Goal: Task Accomplishment & Management: Use online tool/utility

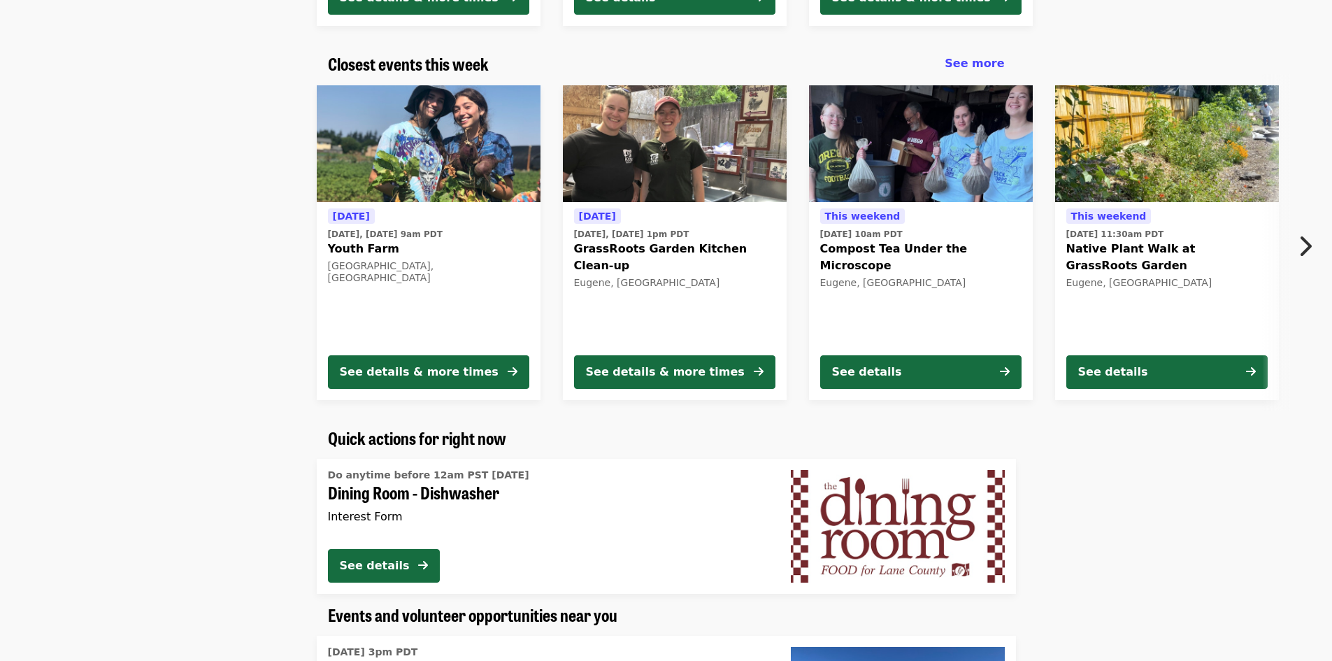
scroll to position [280, 0]
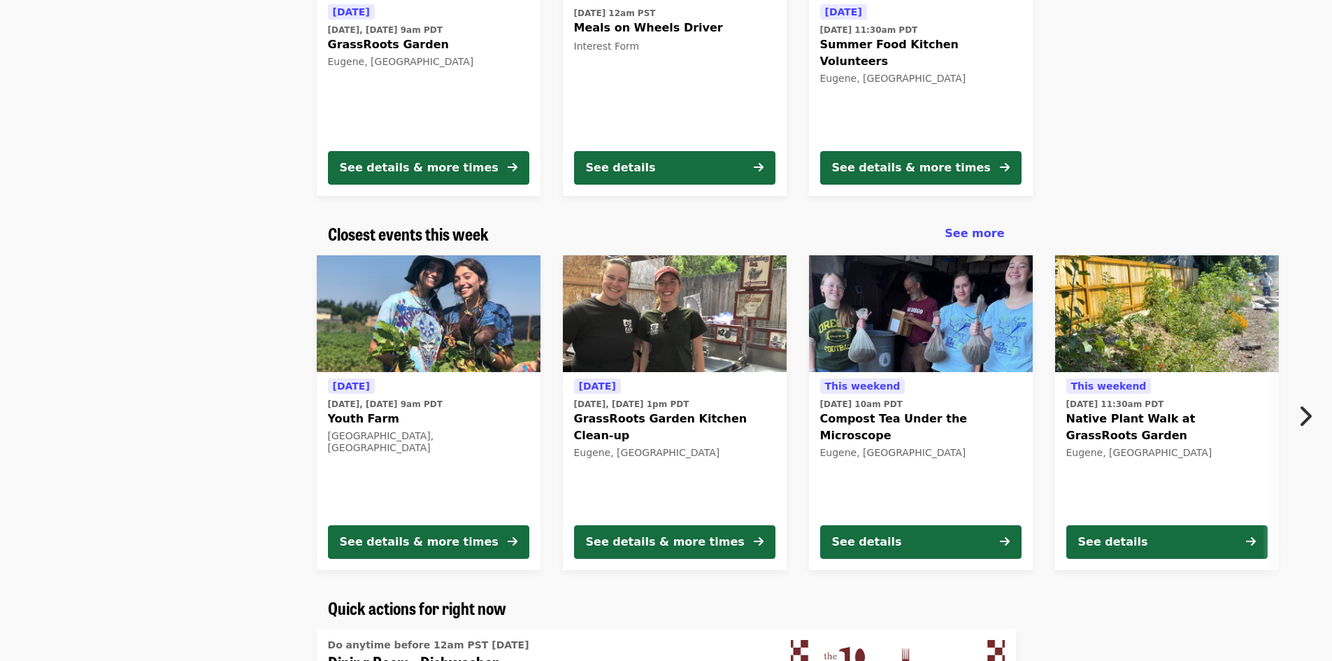
click at [1308, 409] on icon "chevron-right icon" at bounding box center [1305, 416] width 14 height 27
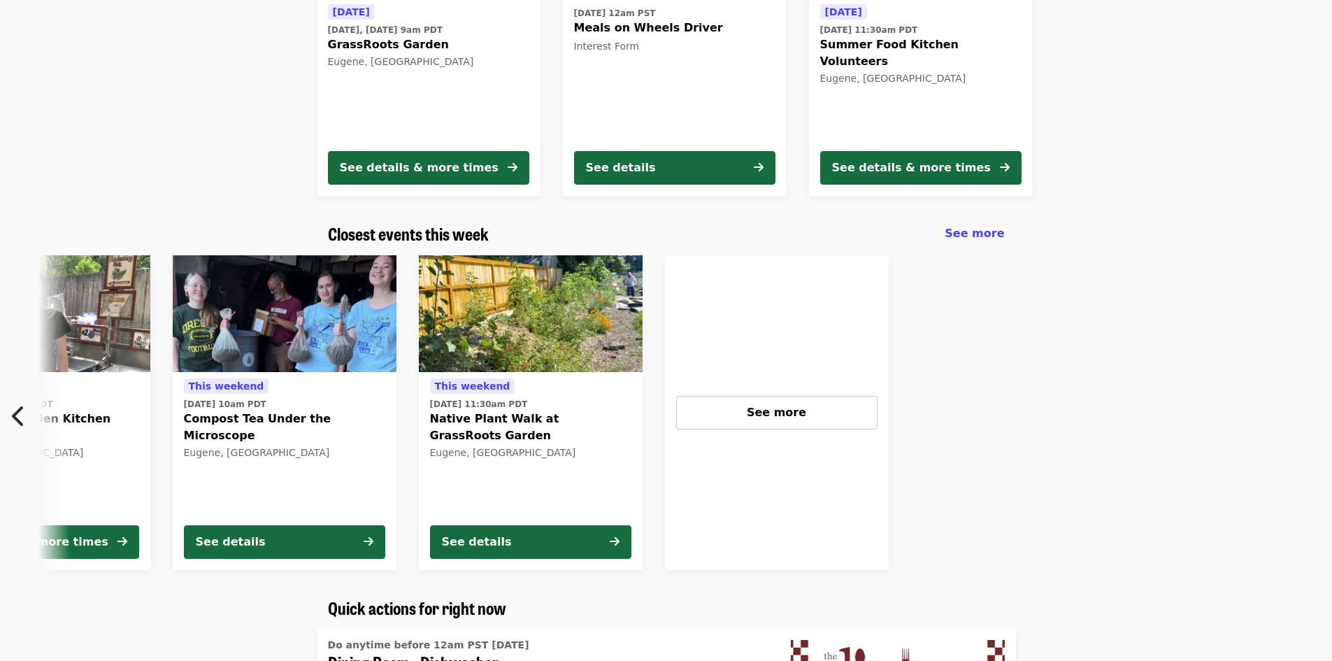
scroll to position [0, 655]
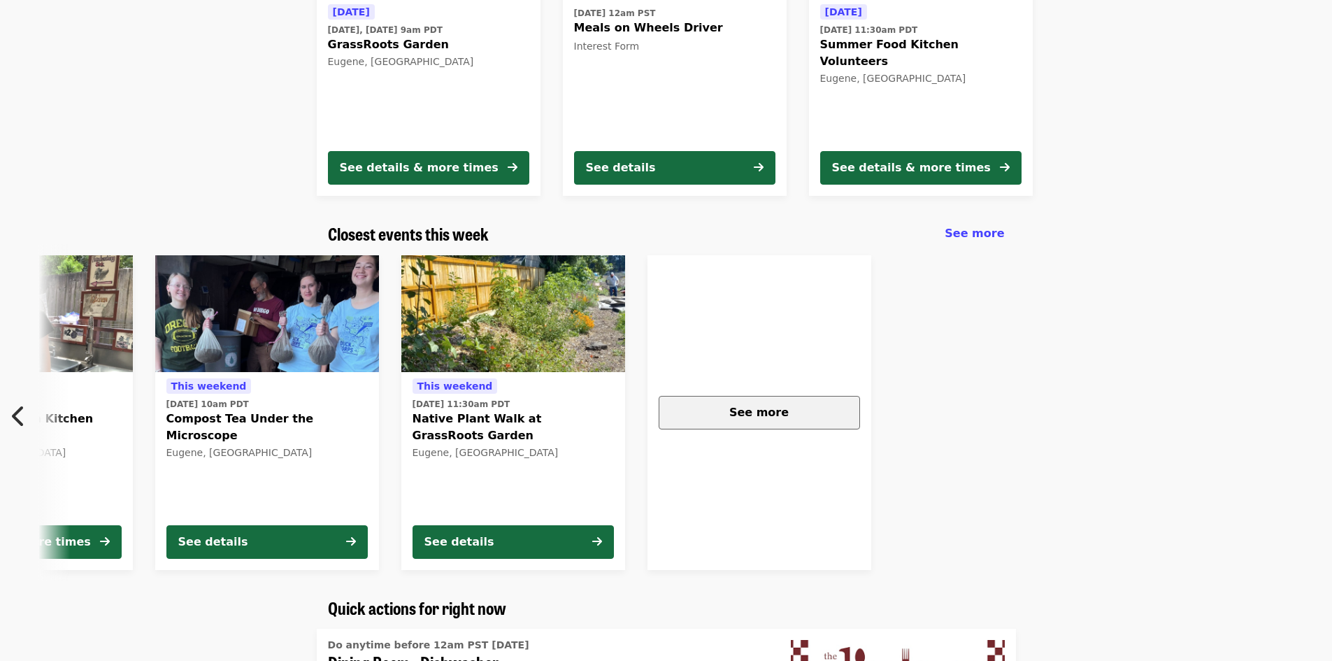
click at [831, 413] on div "See more" at bounding box center [760, 412] width 178 height 17
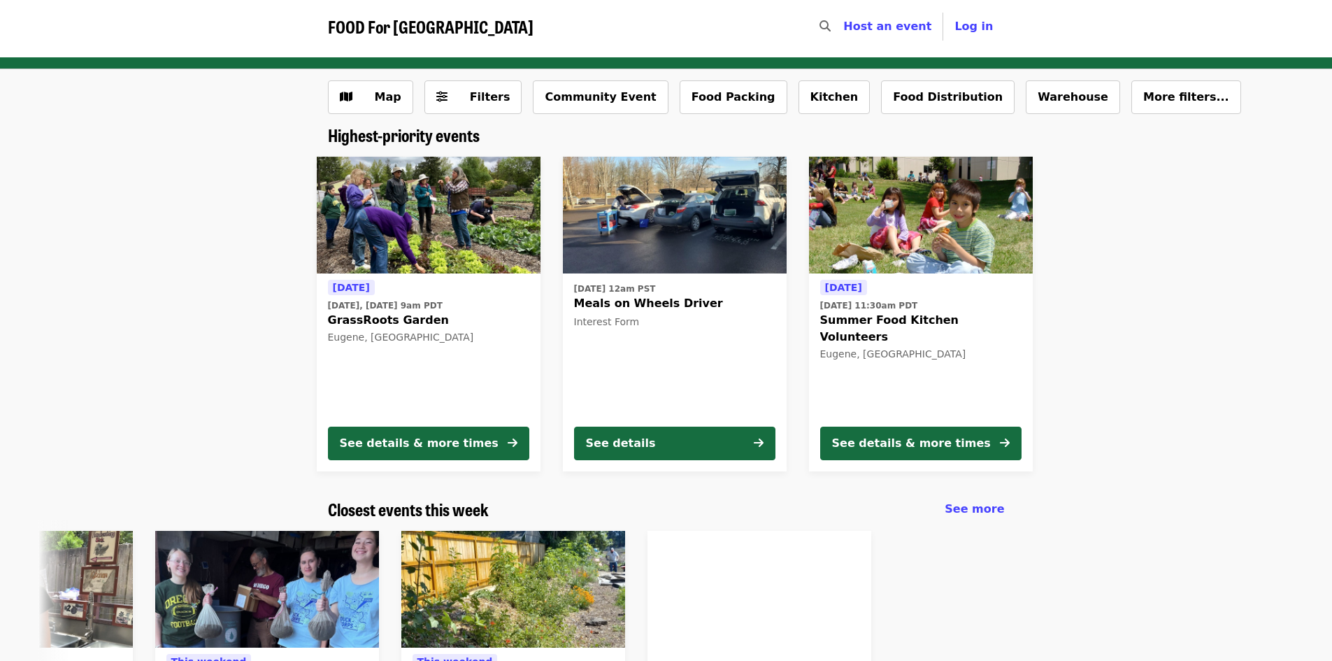
scroll to position [0, 0]
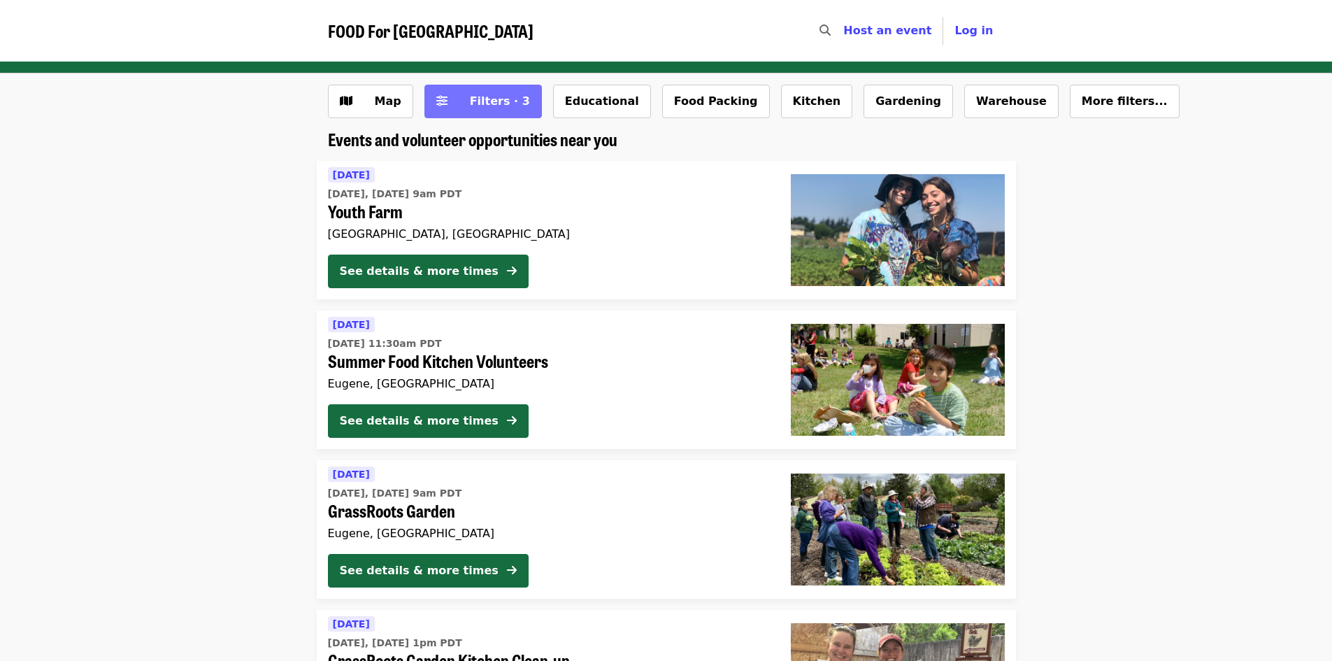
click at [467, 109] on span "Filters · 3" at bounding box center [493, 101] width 74 height 17
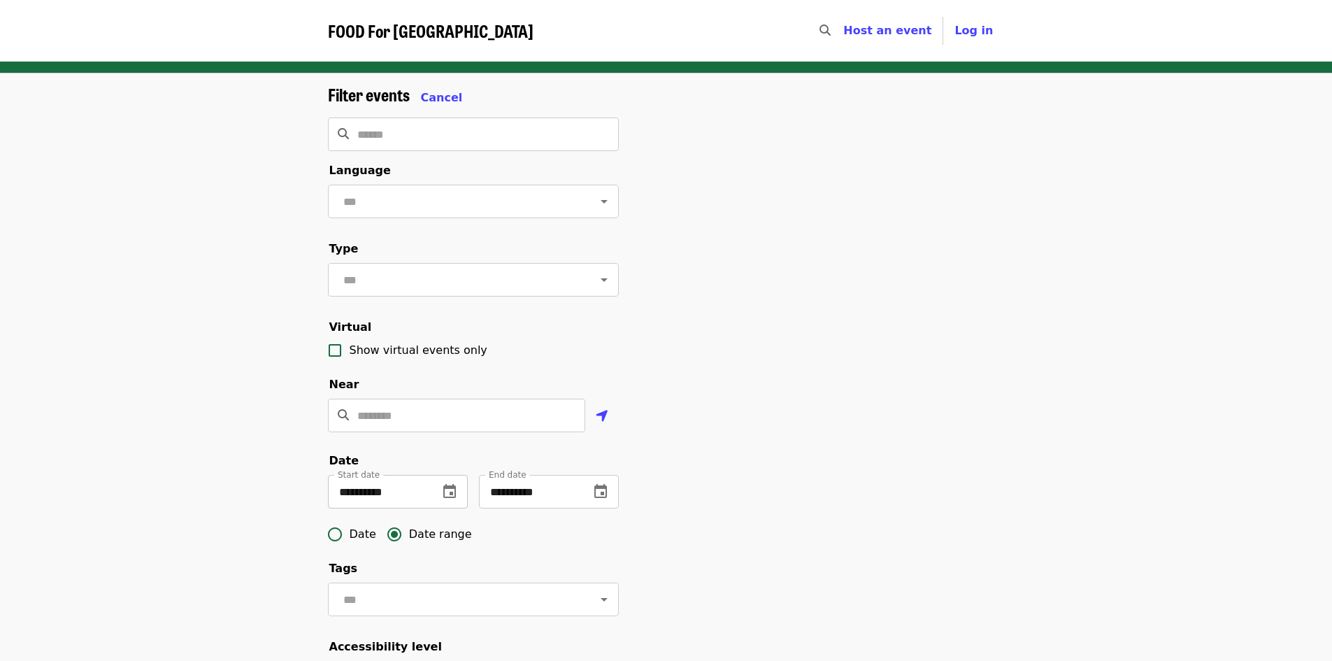
click at [450, 498] on icon "change date" at bounding box center [449, 491] width 13 height 14
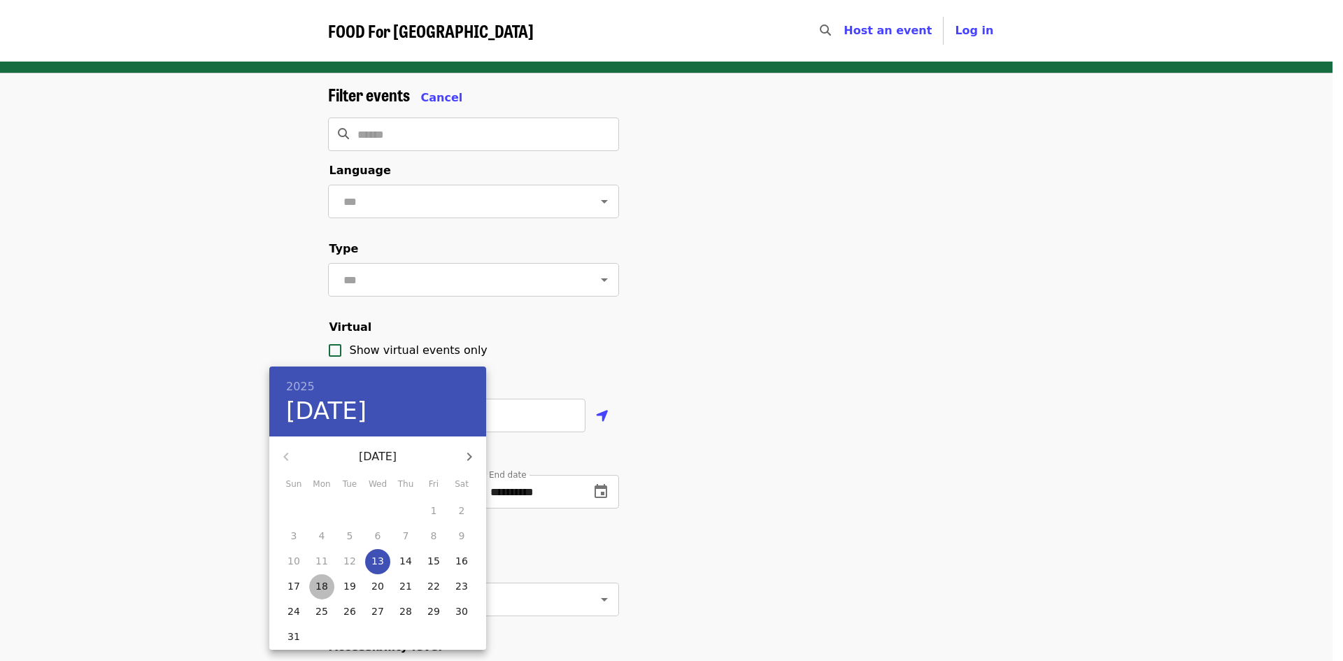
click at [318, 585] on p "18" at bounding box center [321, 586] width 13 height 14
type input "**********"
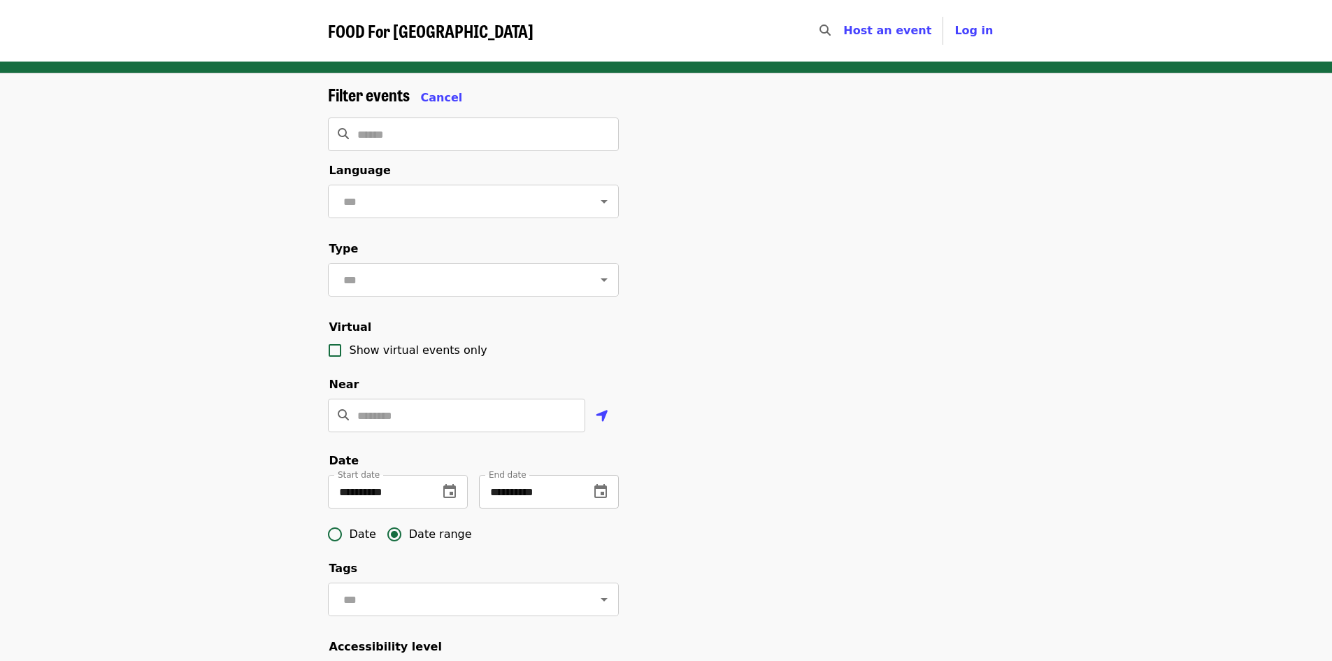
click at [604, 498] on icon "change date" at bounding box center [600, 491] width 13 height 14
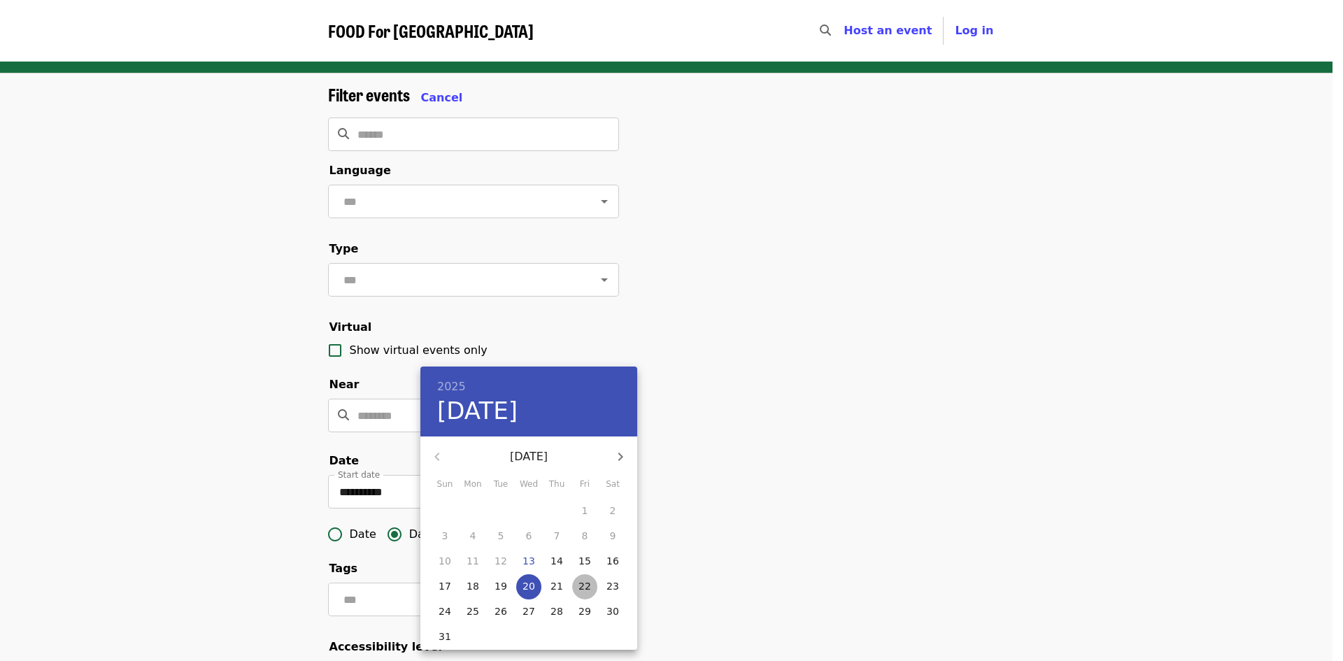
click at [580, 583] on p "22" at bounding box center [584, 586] width 13 height 14
type input "**********"
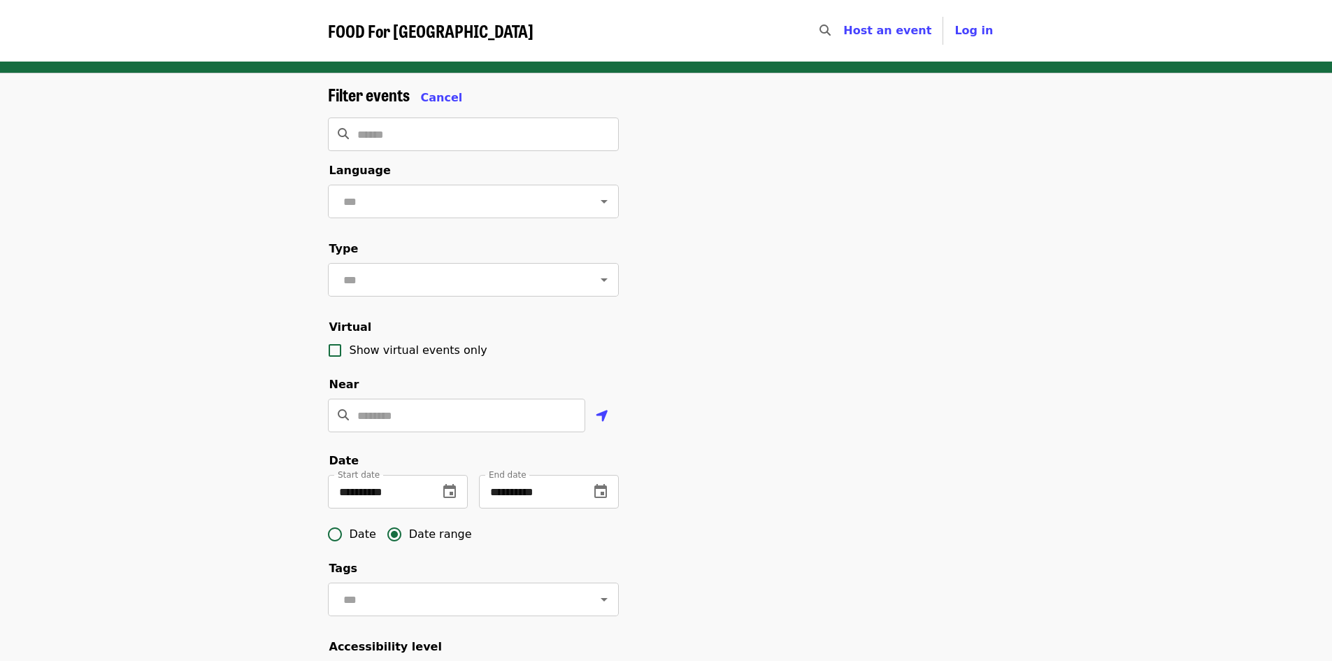
click at [869, 418] on div "**********" at bounding box center [666, 475] width 699 height 780
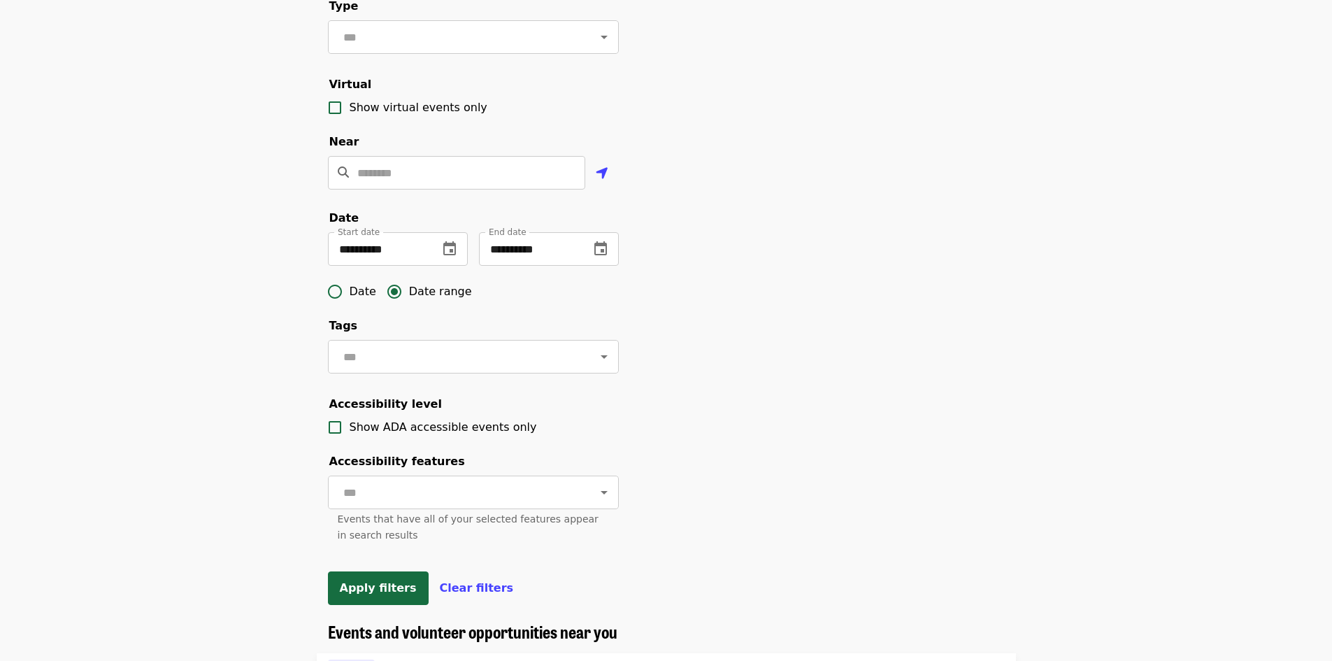
scroll to position [280, 0]
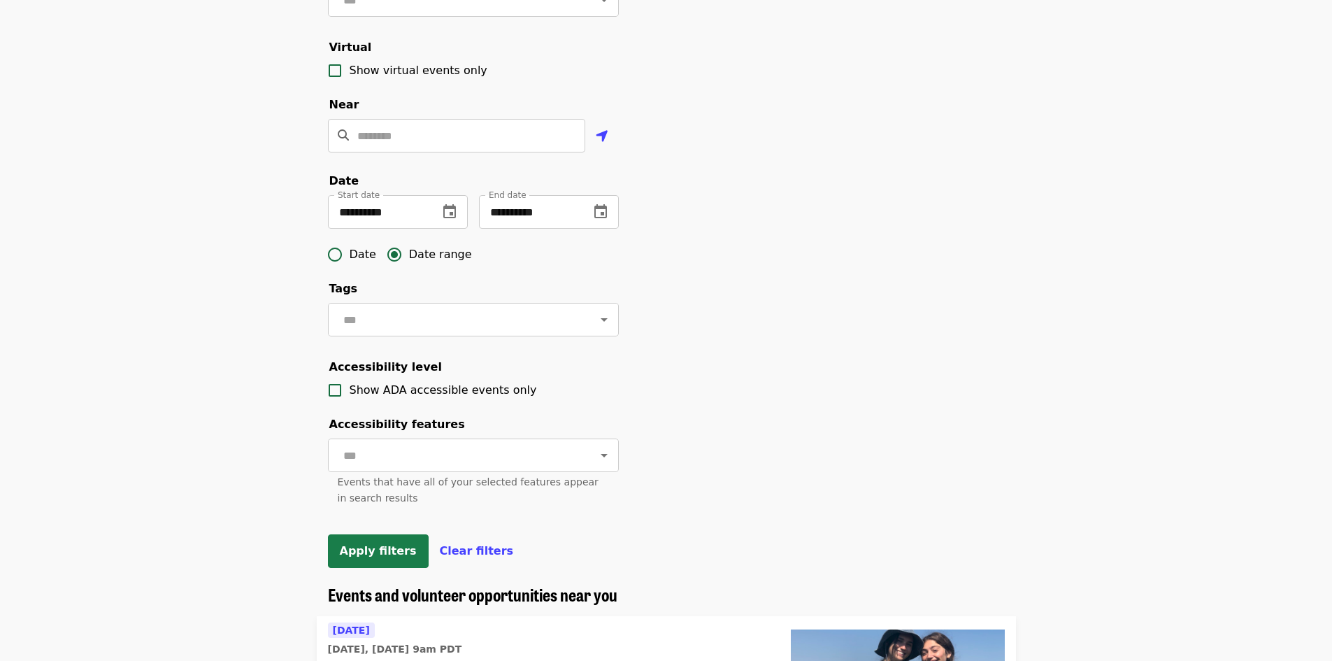
click at [383, 557] on span "Apply filters" at bounding box center [378, 550] width 77 height 13
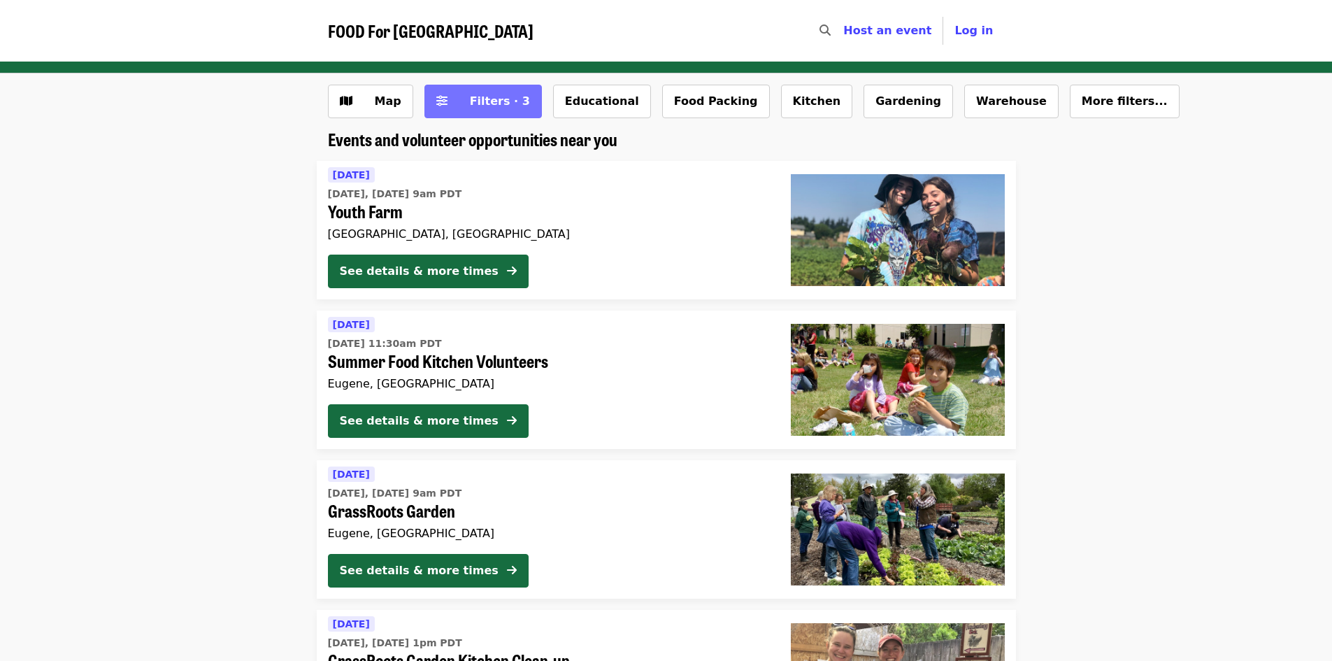
click at [471, 103] on span "Filters · 3" at bounding box center [500, 100] width 60 height 13
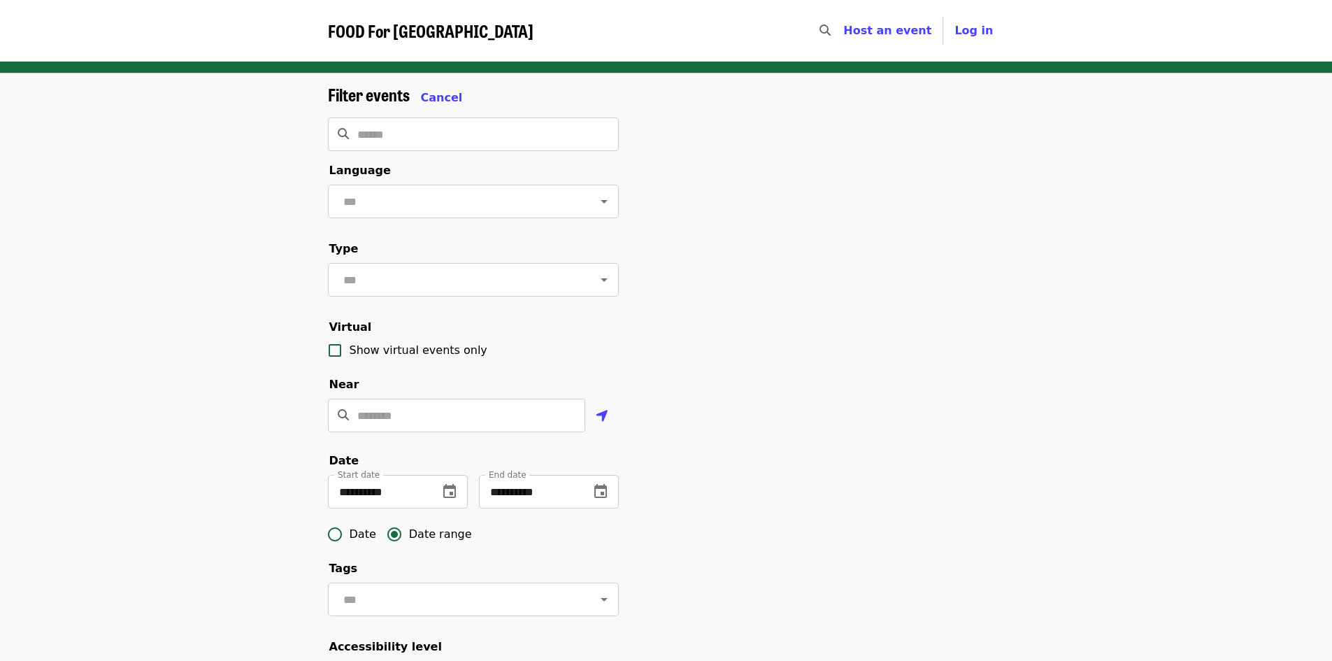
click at [801, 402] on div "**********" at bounding box center [666, 475] width 699 height 780
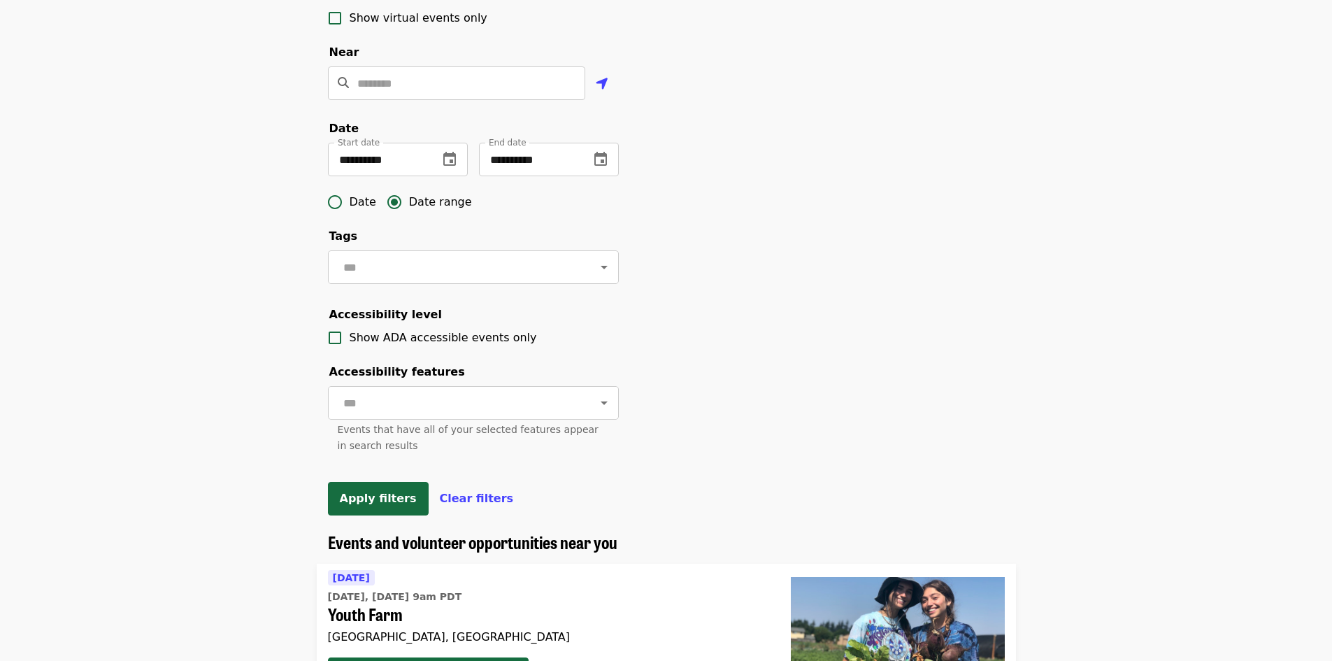
scroll to position [420, 0]
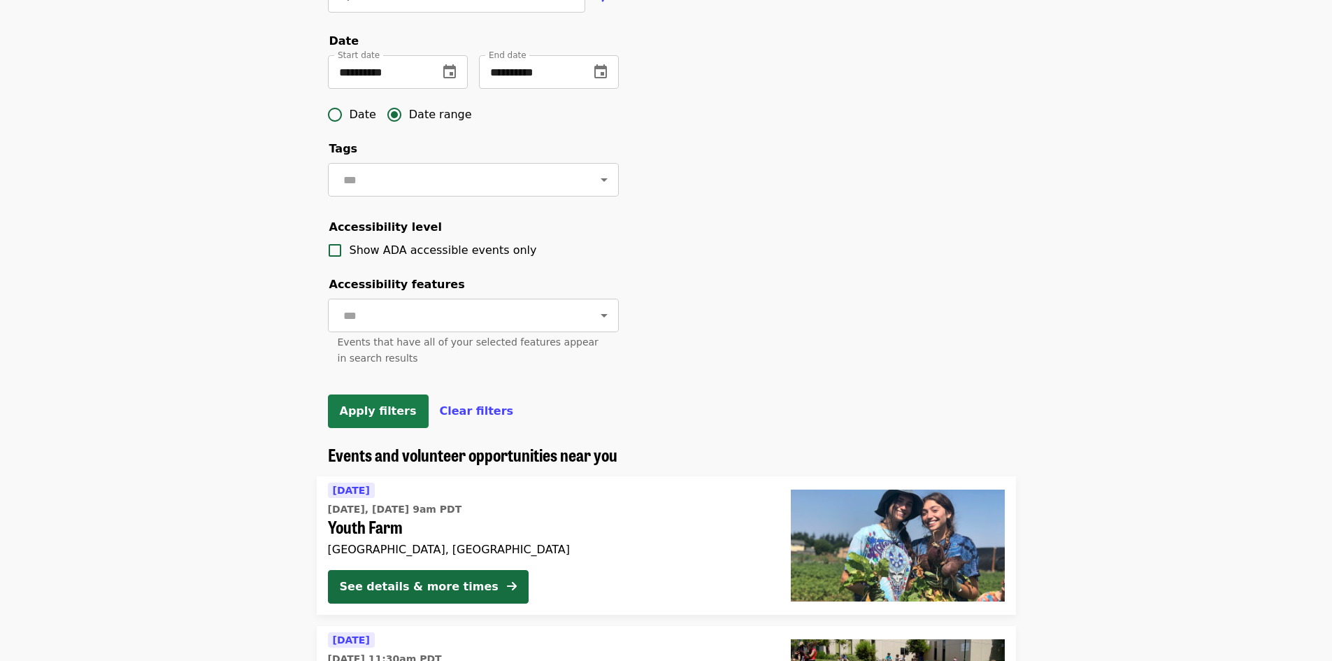
click at [377, 418] on span "Apply filters" at bounding box center [378, 410] width 77 height 13
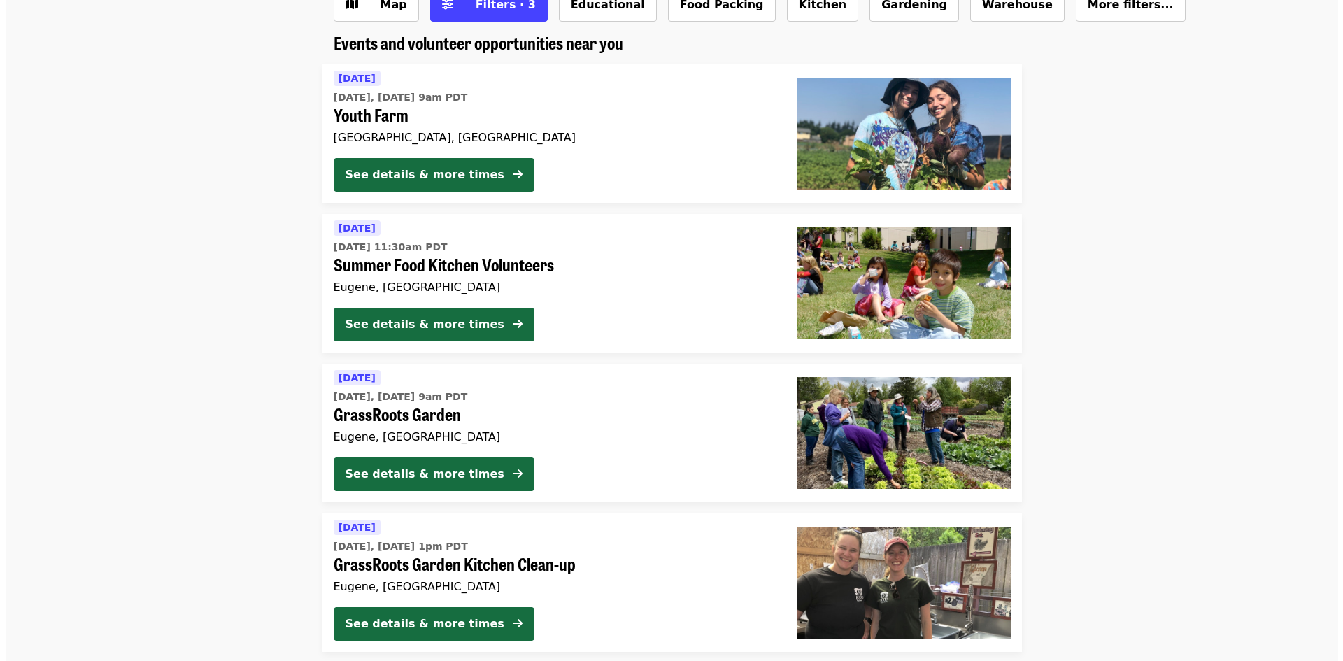
scroll to position [0, 0]
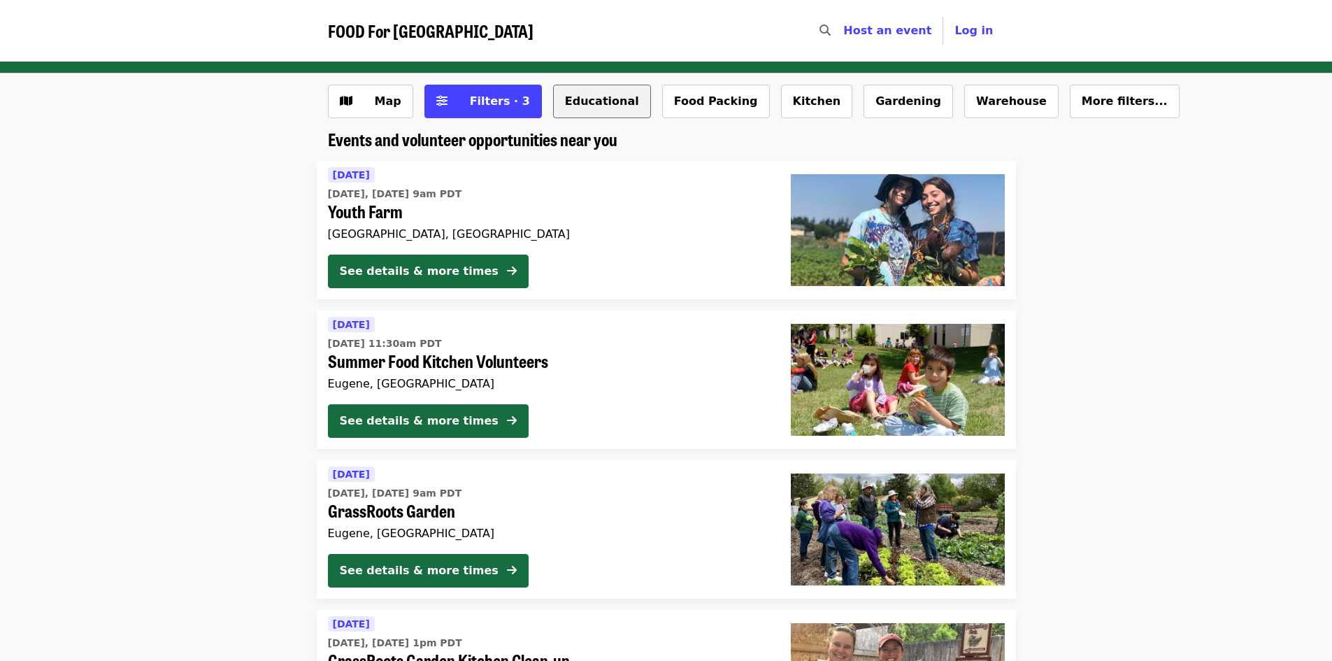
click at [574, 104] on button "Educational" at bounding box center [602, 102] width 98 height 34
